Goal: Transaction & Acquisition: Purchase product/service

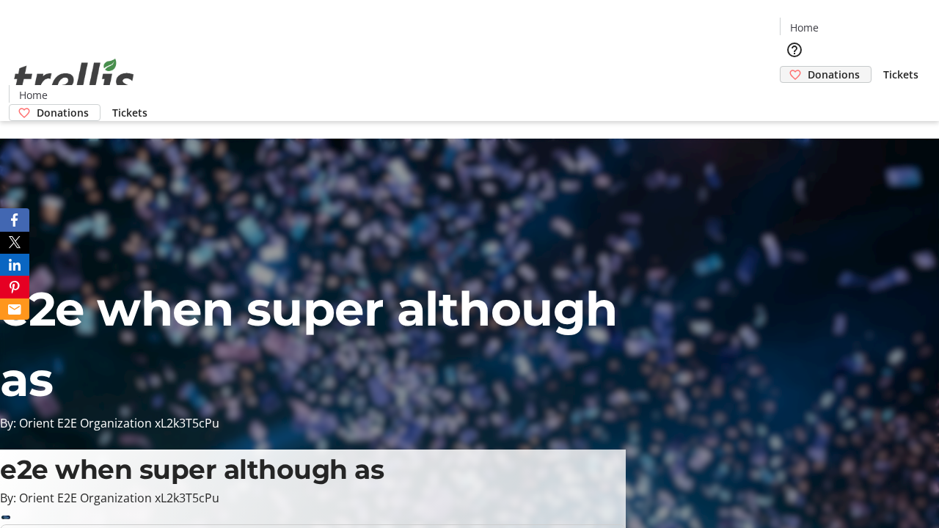
click at [808, 67] on span "Donations" at bounding box center [834, 74] width 52 height 15
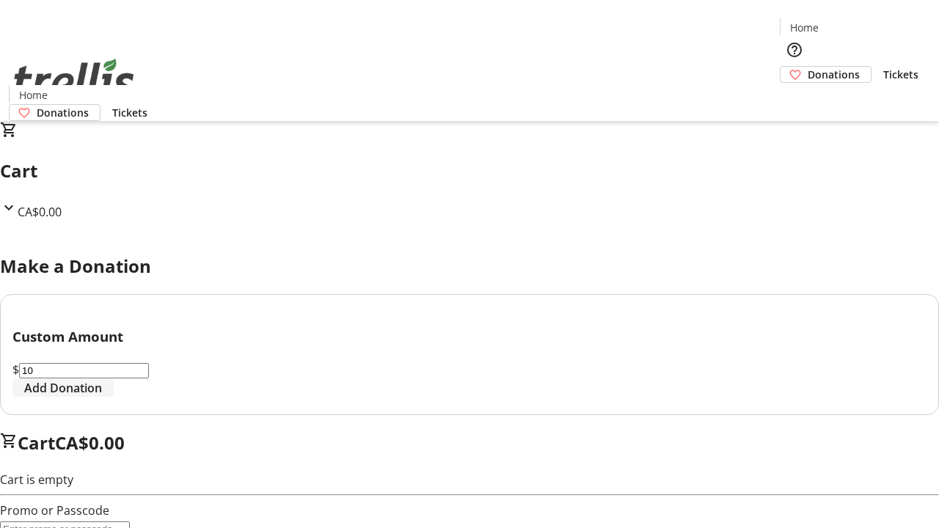
click at [102, 397] on span "Add Donation" at bounding box center [63, 388] width 78 height 18
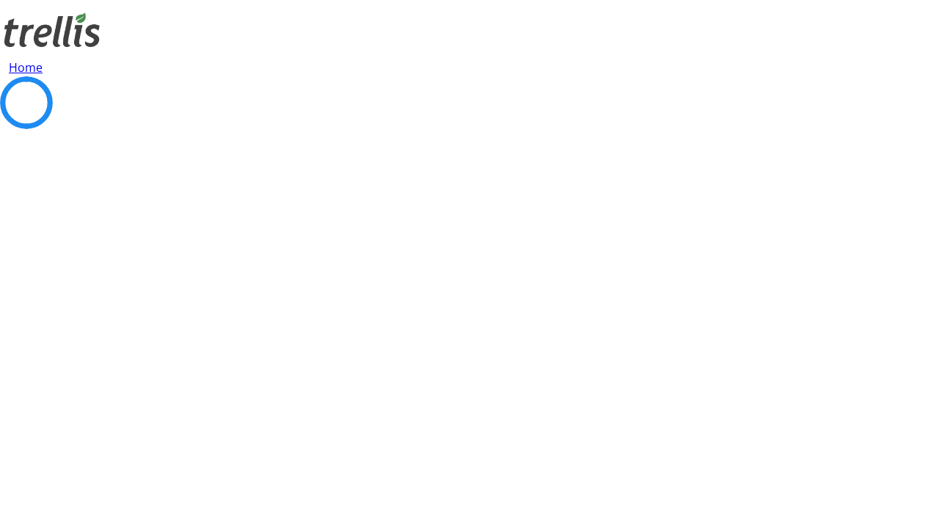
select select "CA"
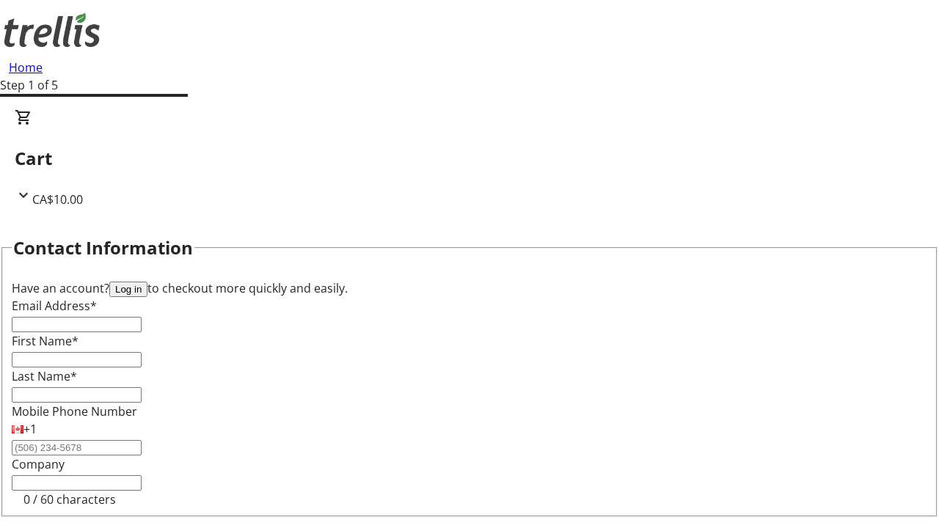
click at [147, 282] on button "Log in" at bounding box center [128, 289] width 38 height 15
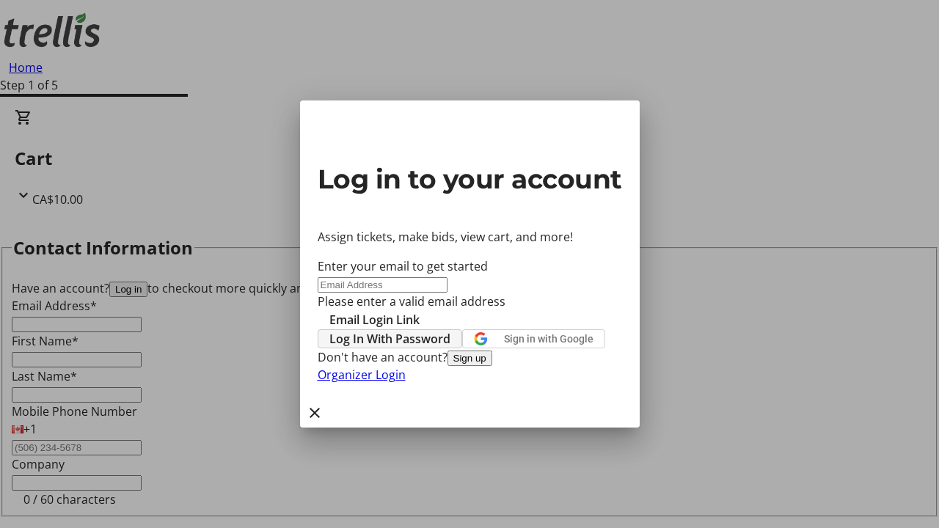
click at [451, 330] on span "Log In With Password" at bounding box center [389, 339] width 121 height 18
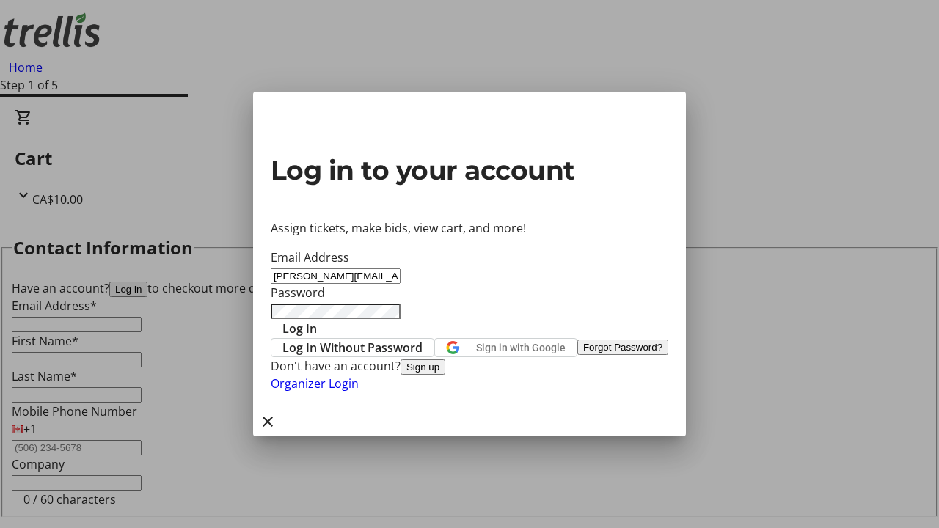
type input "[PERSON_NAME][EMAIL_ADDRESS][DOMAIN_NAME]"
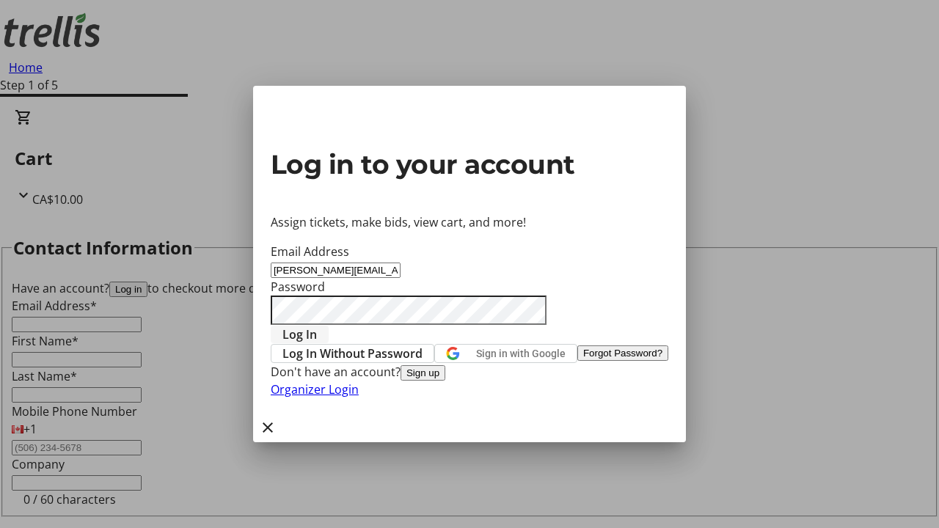
click at [317, 326] on span "Log In" at bounding box center [300, 335] width 34 height 18
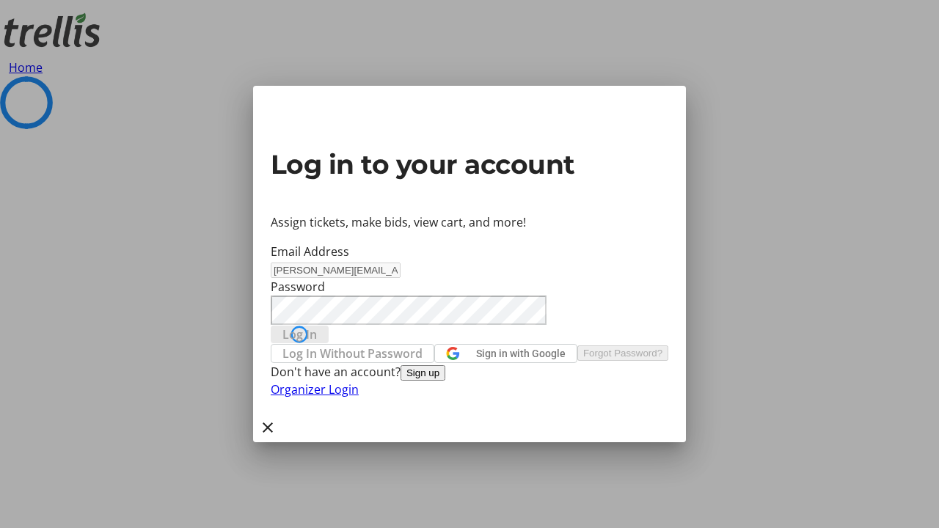
select select "CA"
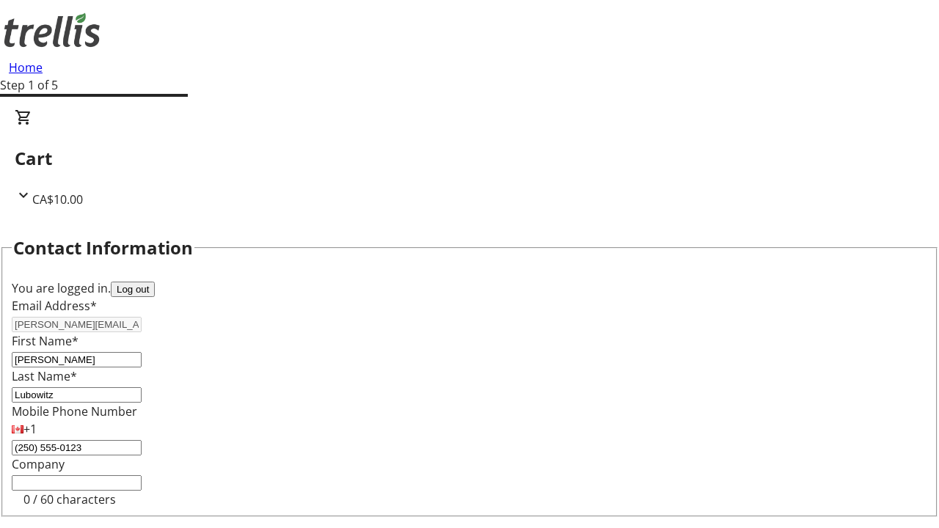
type input "[STREET_ADDRESS][PERSON_NAME]"
type input "Kelowna"
select select "BC"
type input "Kelowna"
type input "V1Y 0C2"
